Goal: Information Seeking & Learning: Learn about a topic

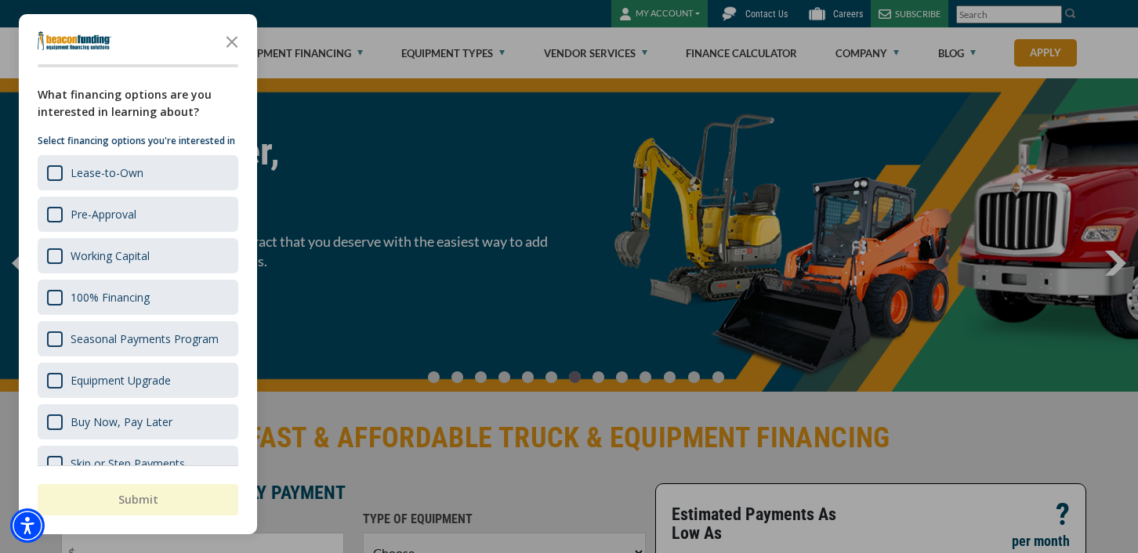
click at [437, 2] on div "button" at bounding box center [569, 276] width 1138 height 553
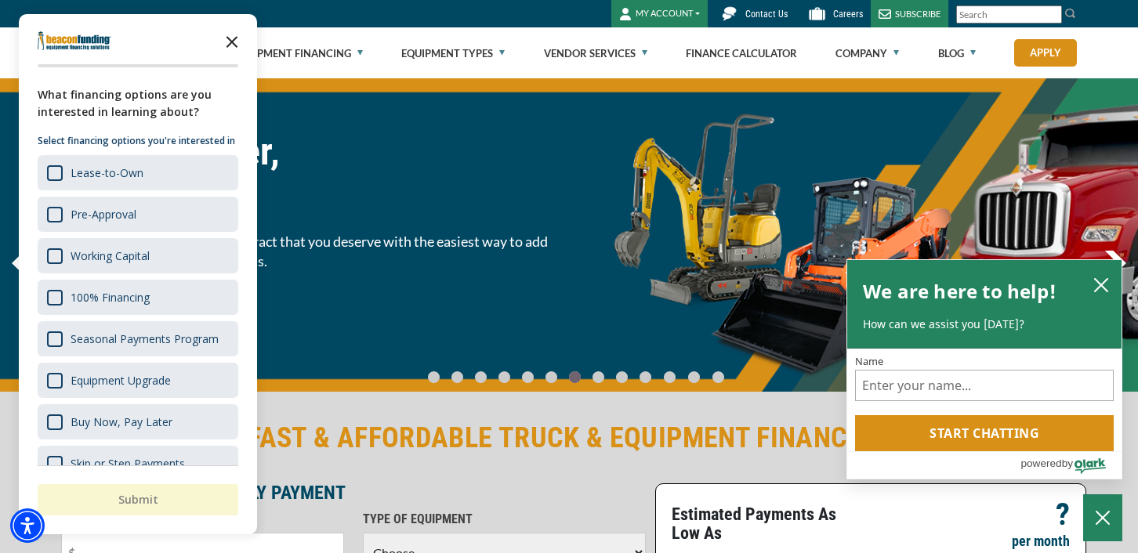
click at [230, 42] on icon "Close the survey" at bounding box center [231, 40] width 31 height 31
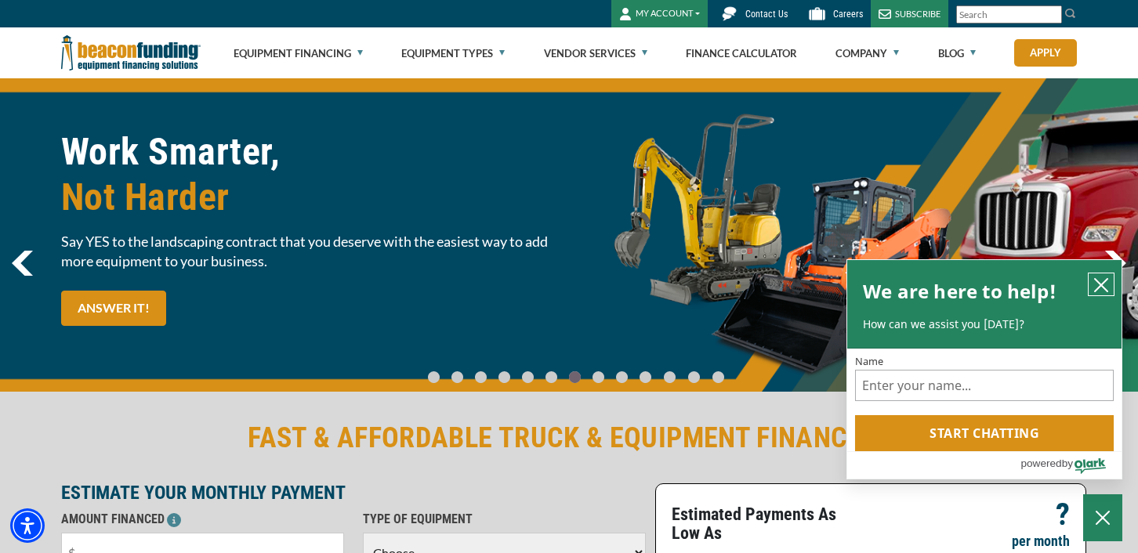
click at [1102, 276] on button "close chatbox" at bounding box center [1101, 285] width 25 height 22
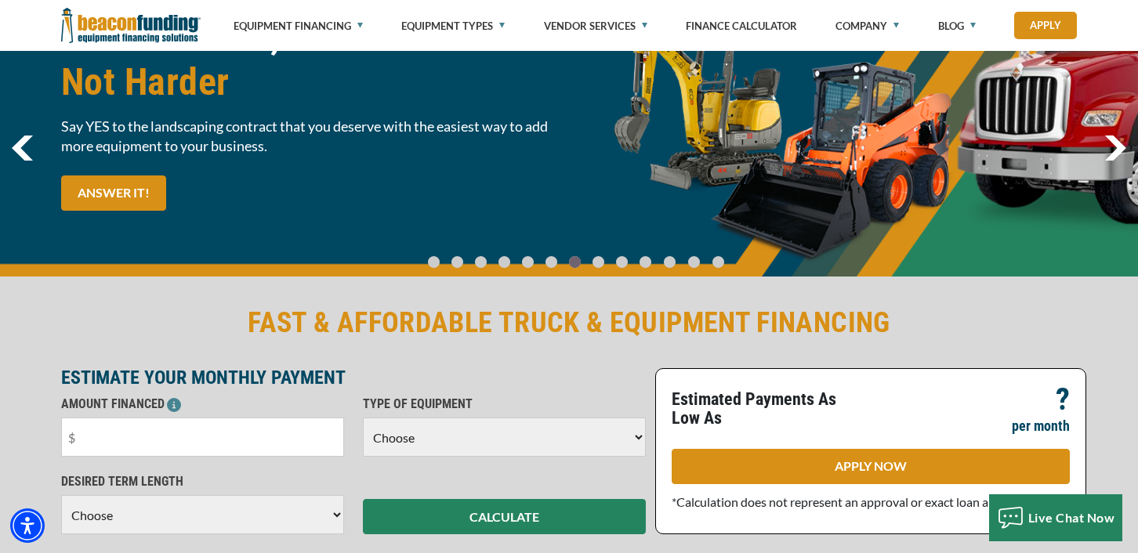
scroll to position [235, 0]
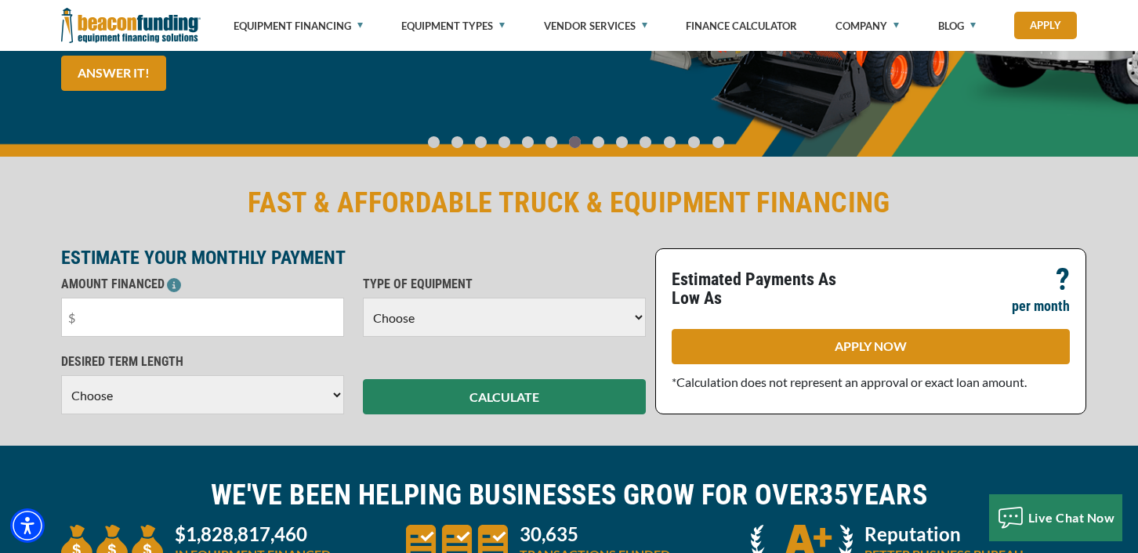
click at [570, 321] on select "Choose Backhoe Boom/Bucket Truck Chipper Commercial Mower Crane DTG/DTF Printin…" at bounding box center [504, 317] width 283 height 39
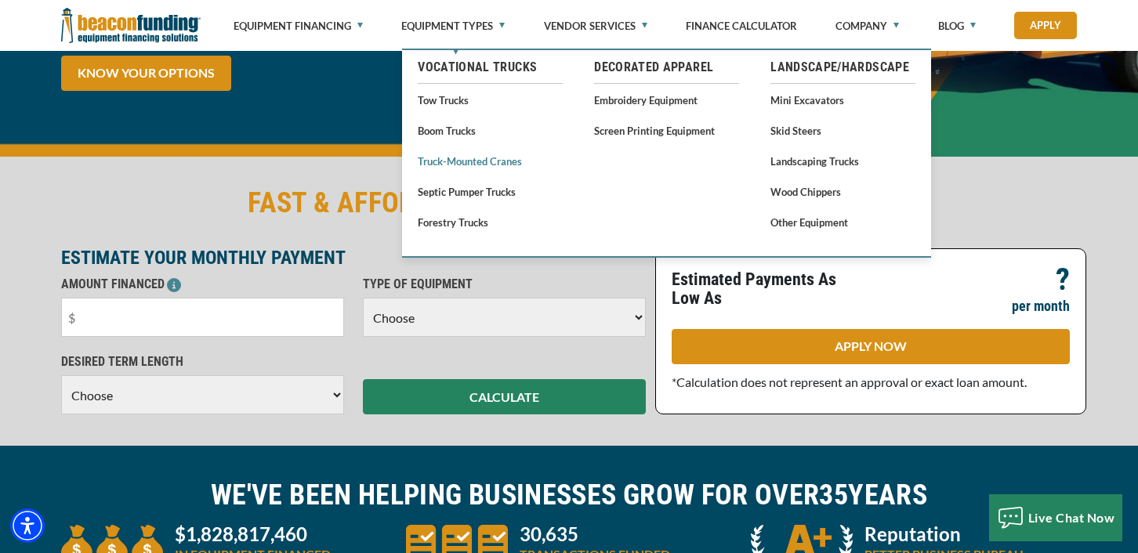
click at [451, 161] on link "Truck-Mounted Cranes" at bounding box center [490, 161] width 145 height 20
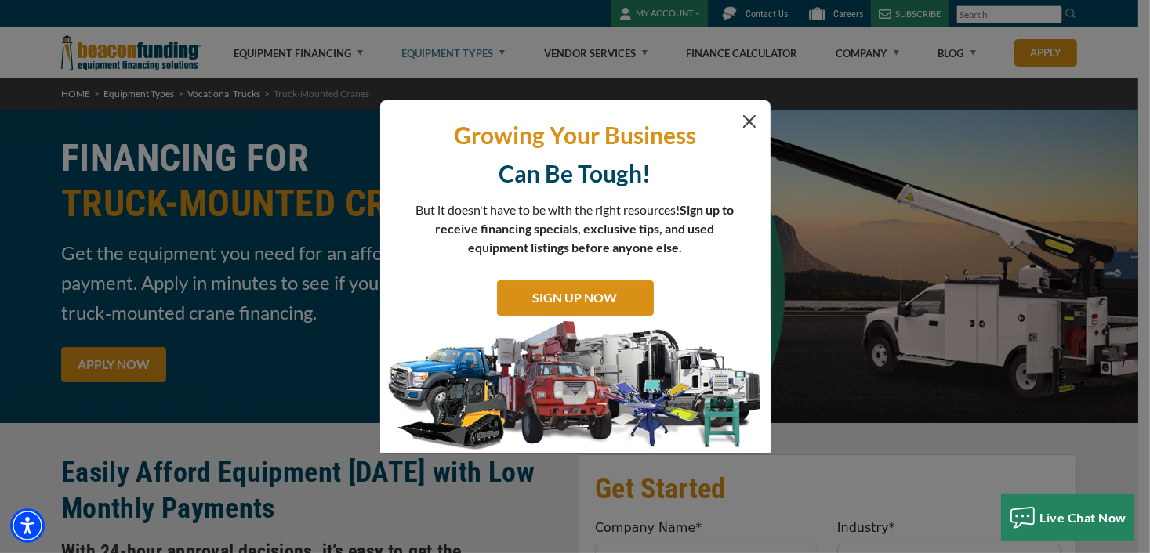
click at [738, 121] on p "Growing Your Business" at bounding box center [575, 135] width 367 height 31
click at [747, 121] on button "Close" at bounding box center [749, 121] width 19 height 19
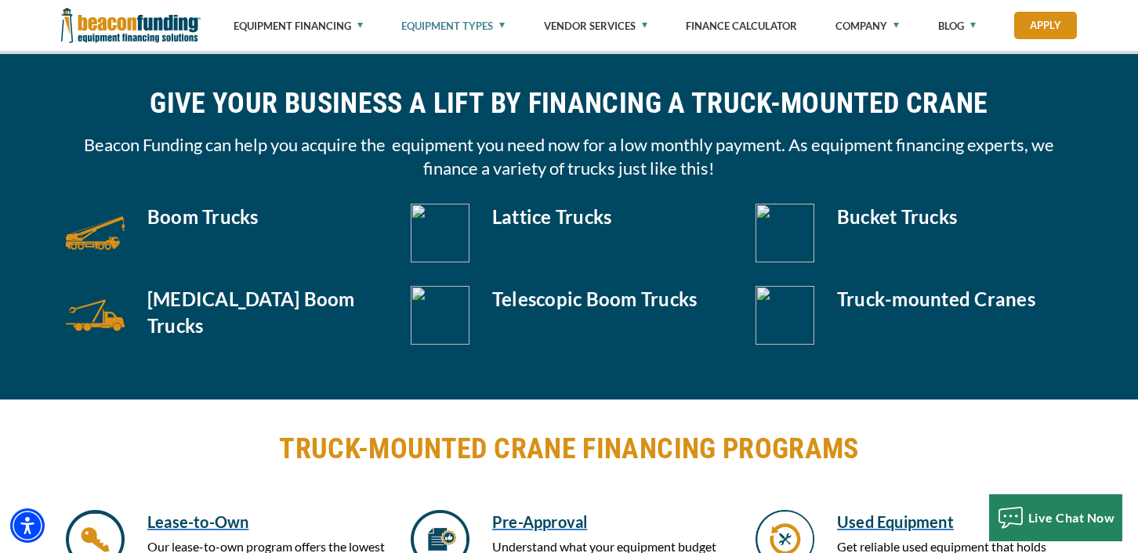
scroll to position [784, 0]
